Goal: Information Seeking & Learning: Learn about a topic

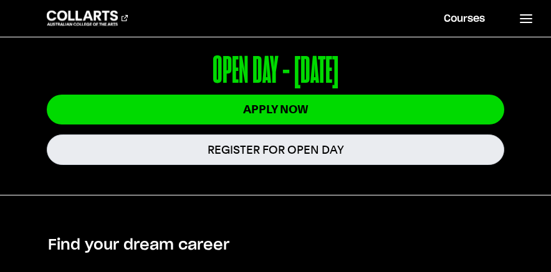
scroll to position [335, 0]
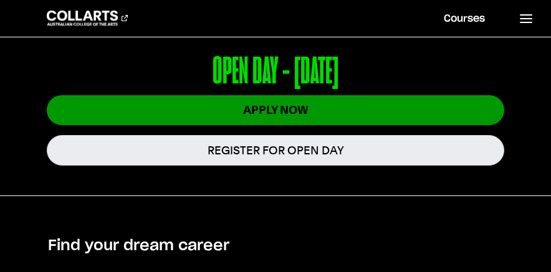
scroll to position [351, 0]
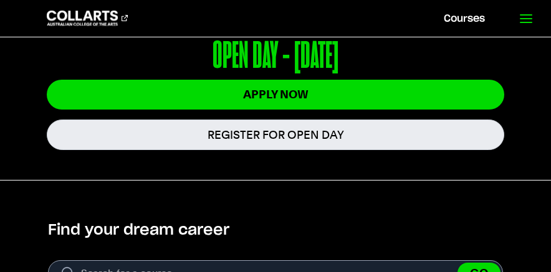
click at [529, 19] on line at bounding box center [525, 19] width 11 height 0
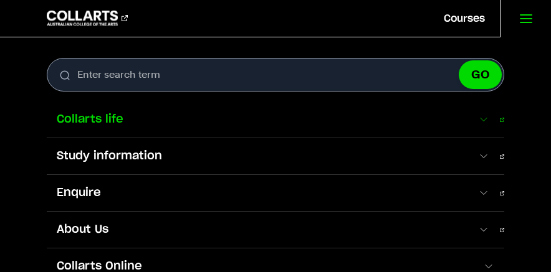
scroll to position [0, 0]
click at [472, 16] on link "Courses" at bounding box center [464, 18] width 71 height 37
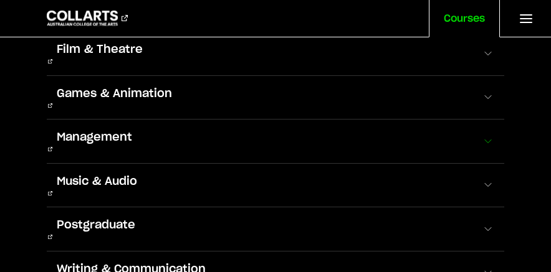
scroll to position [181, 0]
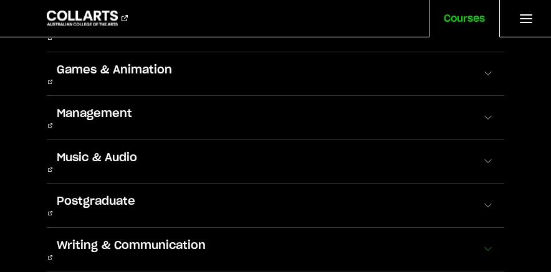
click at [259, 228] on button "Writing & Communication" at bounding box center [275, 250] width 457 height 44
click at [492, 243] on span at bounding box center [488, 249] width 12 height 12
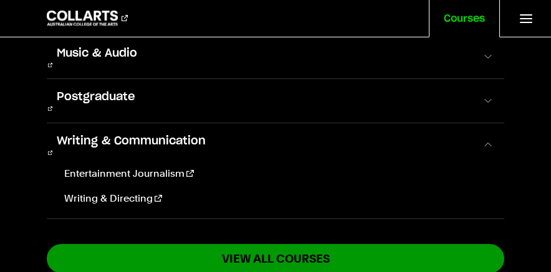
scroll to position [290, 0]
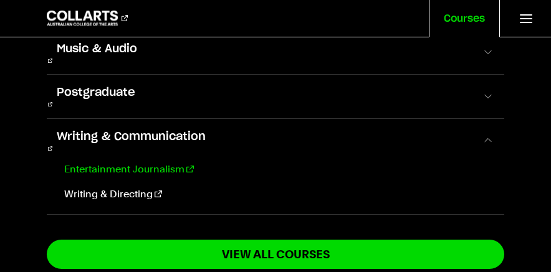
click at [164, 162] on link "Entertainment Journalism" at bounding box center [276, 169] width 435 height 15
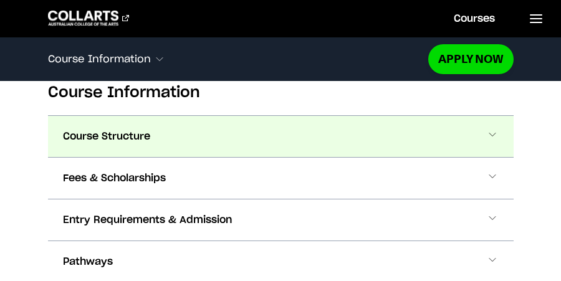
click at [282, 143] on button "Course Structure" at bounding box center [280, 136] width 465 height 41
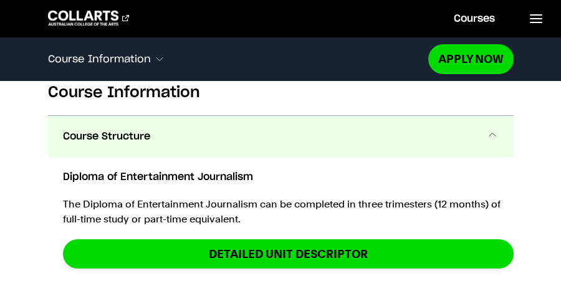
scroll to position [1278, 0]
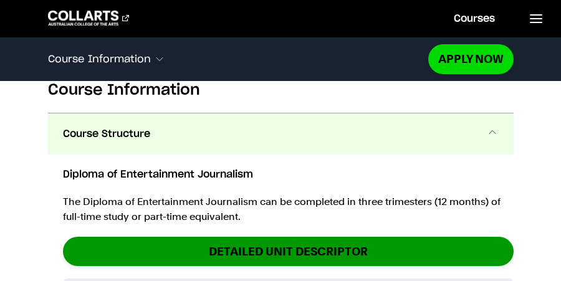
click at [272, 249] on link "DETAILED UNIT DESCRIPTOR" at bounding box center [288, 251] width 450 height 29
